Goal: Transaction & Acquisition: Purchase product/service

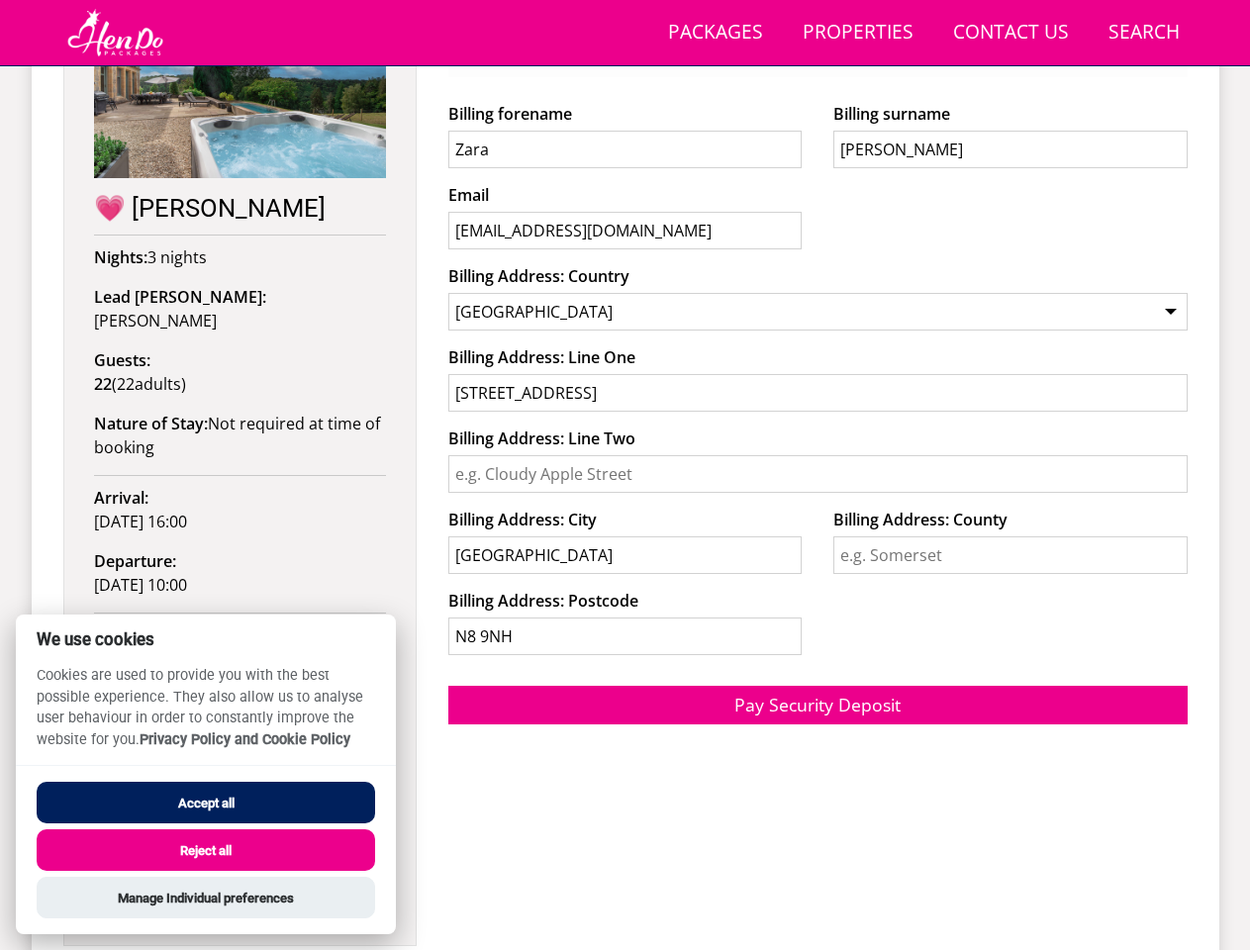
click at [624, 475] on input "Billing Address: Line Two" at bounding box center [817, 474] width 739 height 38
click at [1144, 33] on link "Search Check Availability" at bounding box center [1143, 33] width 87 height 45
click at [817, 297] on select "[GEOGRAPHIC_DATA] --------------- [GEOGRAPHIC_DATA] [GEOGRAPHIC_DATA] [GEOGRAPH…" at bounding box center [817, 312] width 739 height 38
select select "AR"
click at [448, 331] on select "[GEOGRAPHIC_DATA] --------------- [GEOGRAPHIC_DATA] [GEOGRAPHIC_DATA] [GEOGRAPH…" at bounding box center [817, 312] width 739 height 38
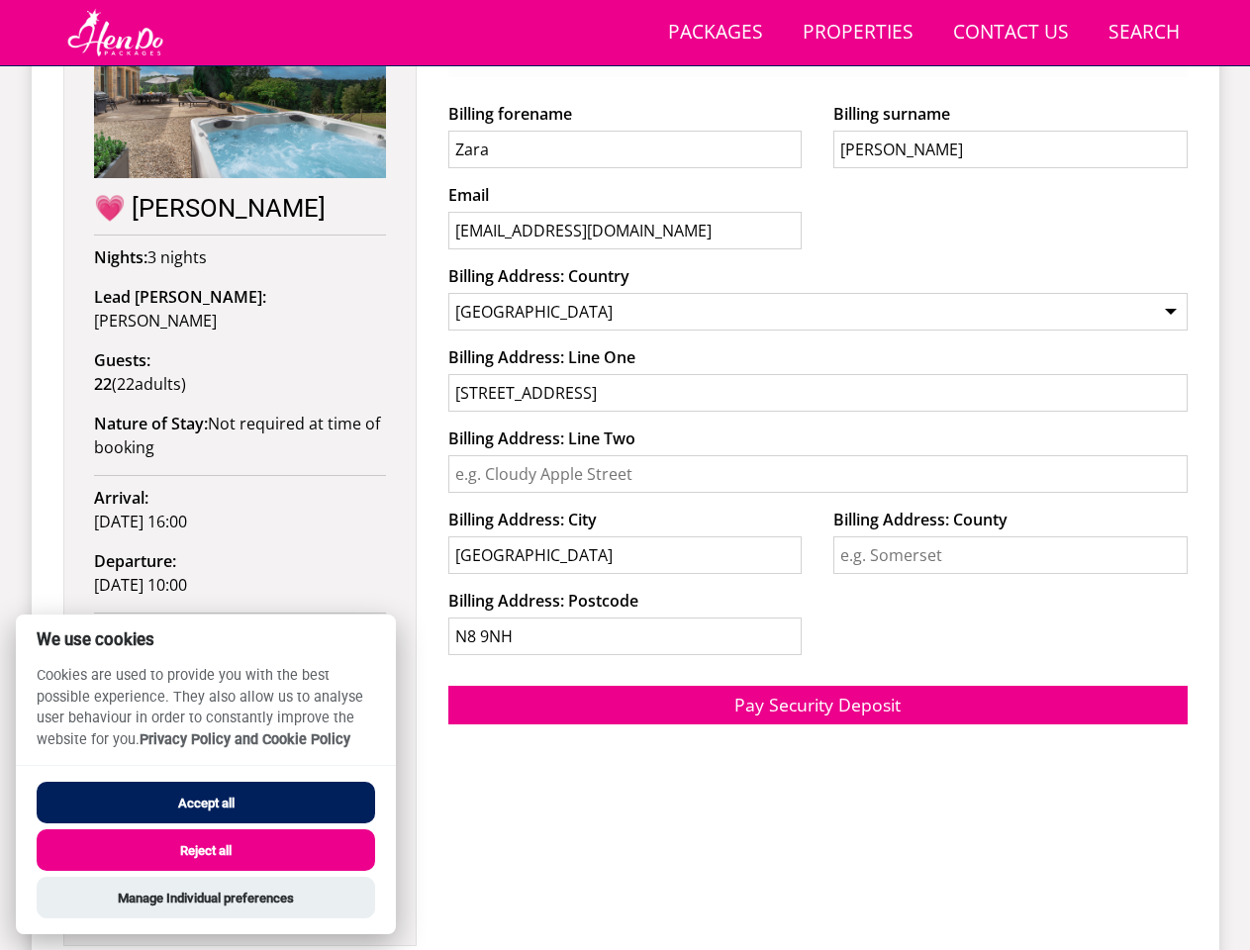
click at [206, 803] on button "Accept all" at bounding box center [206, 803] width 338 height 42
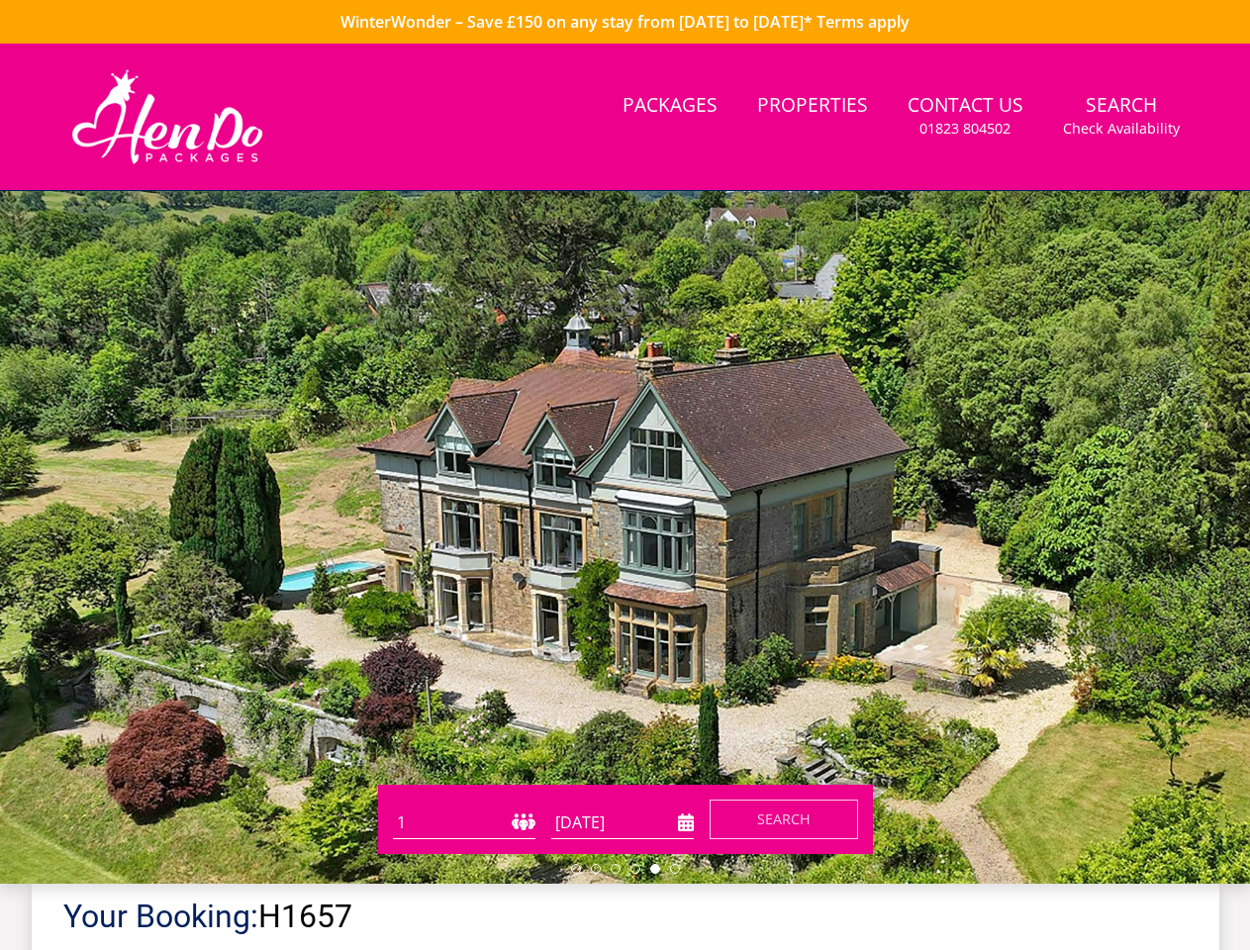
click at [206, 855] on button "Reject all" at bounding box center [206, 876] width 338 height 42
click at [206, 898] on link "Your Booking:" at bounding box center [160, 917] width 195 height 38
